Goal: Navigation & Orientation: Find specific page/section

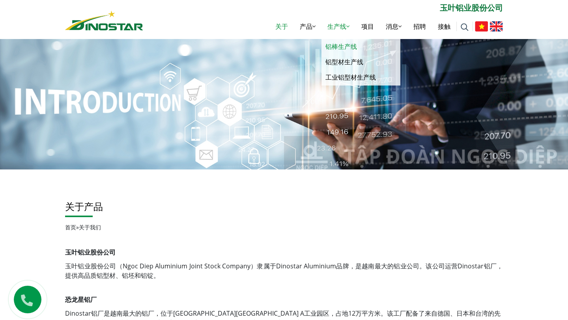
click at [336, 47] on font "铝棒生产线" at bounding box center [341, 46] width 32 height 9
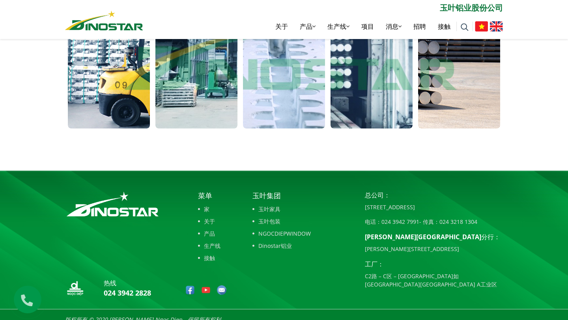
scroll to position [661, 0]
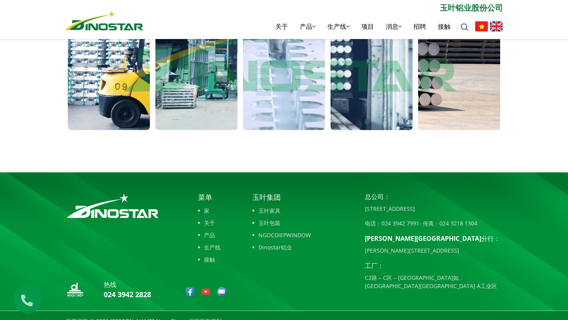
click at [221, 287] on img at bounding box center [221, 291] width 9 height 9
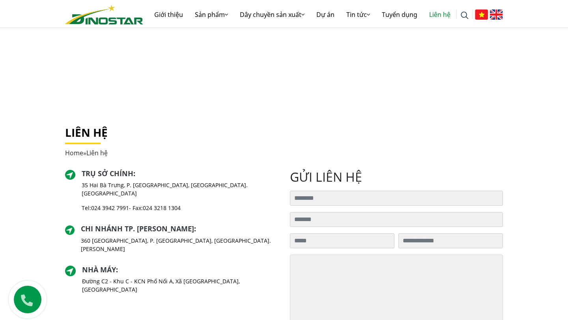
scroll to position [68, 0]
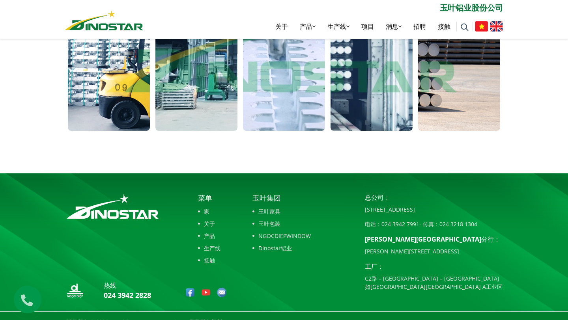
scroll to position [661, 0]
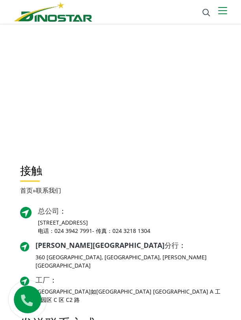
click at [43, 12] on img at bounding box center [53, 12] width 78 height 20
